Goal: Go to known website: Go to known website

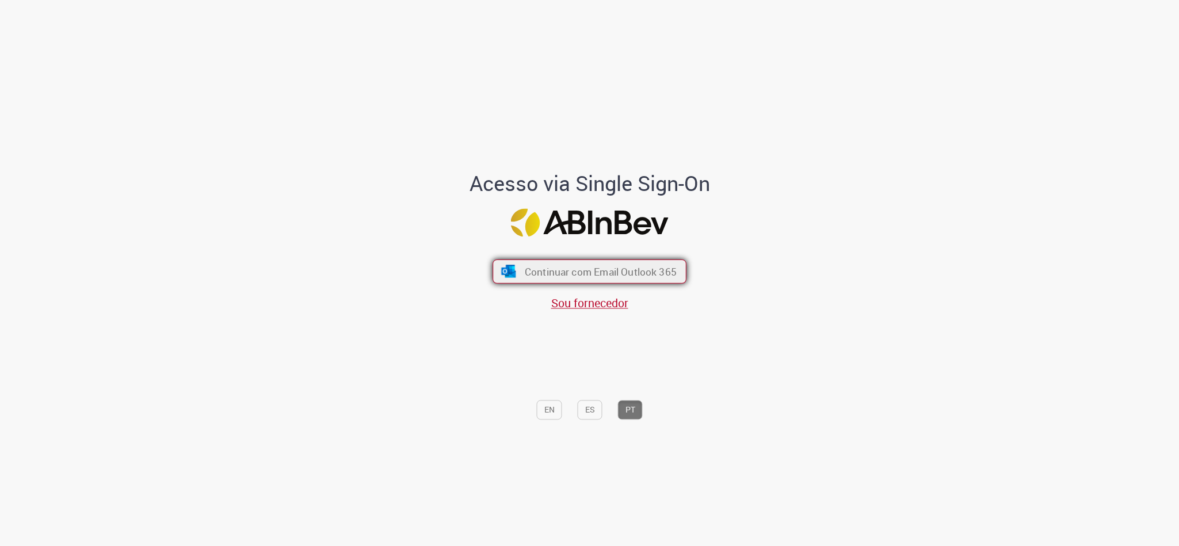
click at [654, 270] on span "Continuar com Email Outlook 365" at bounding box center [601, 271] width 152 height 13
click at [654, 277] on span "Continuar com Email Outlook 365" at bounding box center [601, 271] width 152 height 13
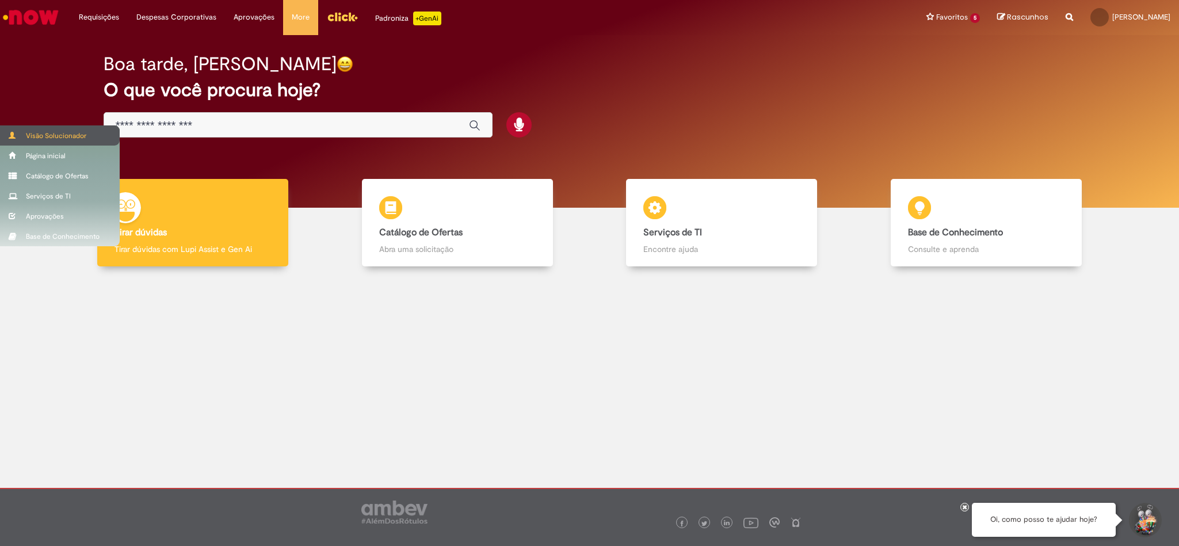
click at [76, 135] on div "Visão Solucionador" at bounding box center [60, 135] width 120 height 20
